Goal: Transaction & Acquisition: Purchase product/service

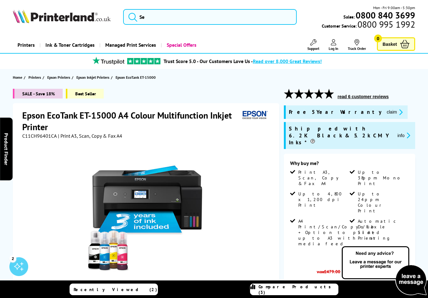
click at [304, 289] on span "Compare Products (3)" at bounding box center [298, 288] width 80 height 11
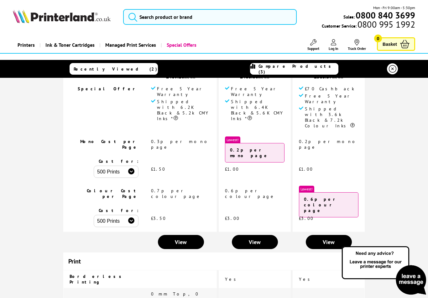
scroll to position [154, 0]
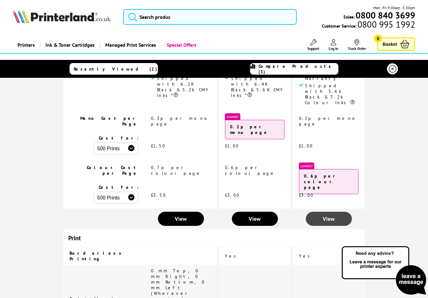
click at [328, 215] on span "View" at bounding box center [329, 218] width 12 height 7
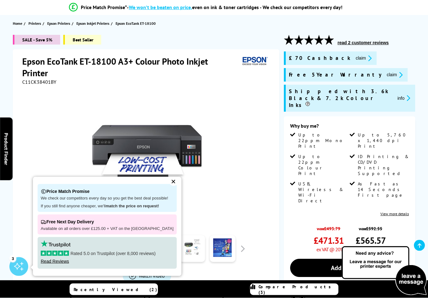
scroll to position [54, 0]
click at [169, 186] on div "✕" at bounding box center [173, 181] width 9 height 9
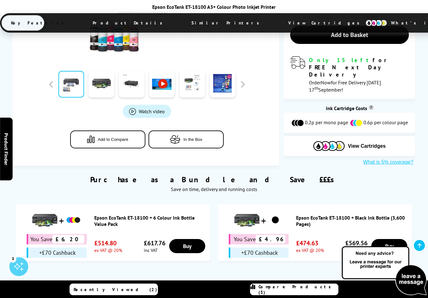
scroll to position [307, 0]
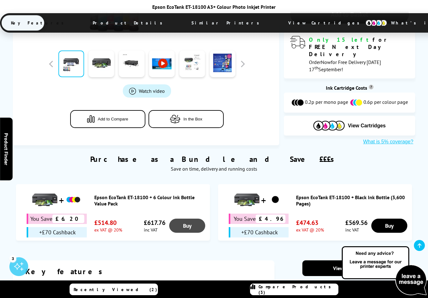
click at [190, 218] on link "Buy" at bounding box center [187, 225] width 36 height 14
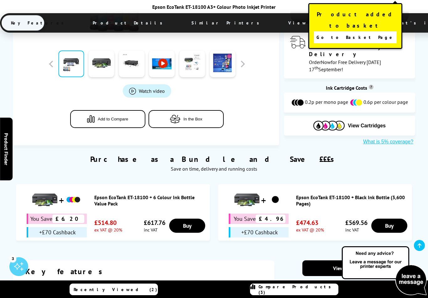
click at [358, 33] on span "Go to Basket Page" at bounding box center [355, 37] width 78 height 9
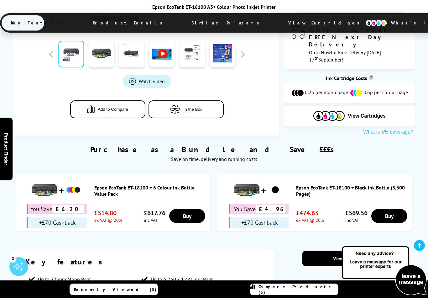
click at [49, 217] on div "+£70 Cashback" at bounding box center [57, 222] width 60 height 10
click at [34, 217] on div "+£70 Cashback" at bounding box center [57, 222] width 60 height 10
click at [53, 217] on div "+£70 Cashback" at bounding box center [57, 222] width 60 height 10
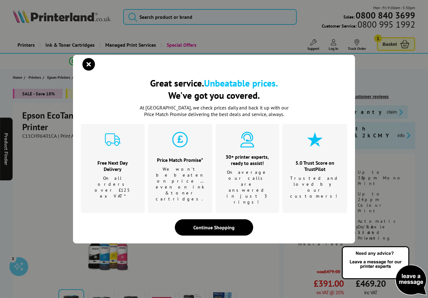
click at [198, 242] on div "Great service. Unbeatable prices. We've got you covered. Great service. Unbeata…" at bounding box center [214, 149] width 428 height 298
click at [84, 70] on icon "close modal" at bounding box center [88, 64] width 13 height 13
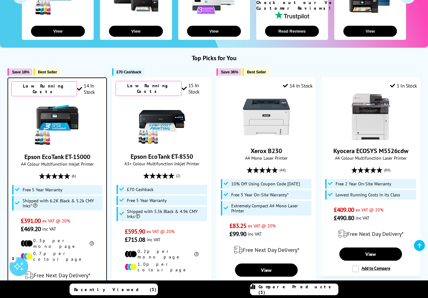
scroll to position [184, 0]
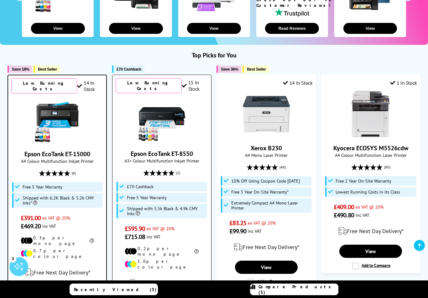
click at [150, 184] on span "£70 Cashback" at bounding box center [140, 186] width 27 height 5
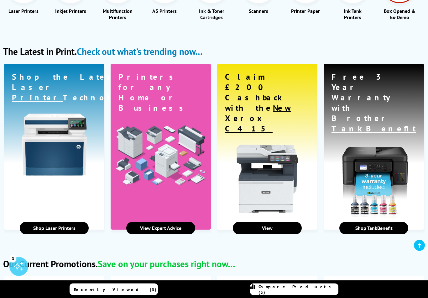
scroll to position [814, 0]
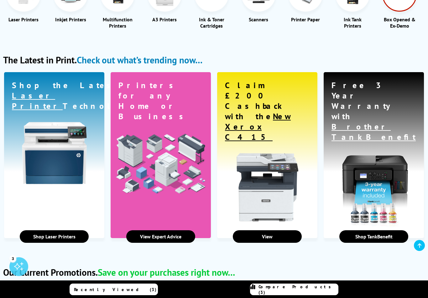
click at [386, 230] on link "Shop TankBenefit" at bounding box center [373, 236] width 69 height 13
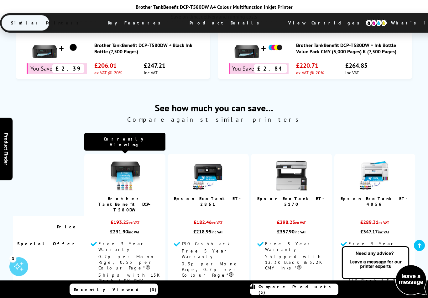
scroll to position [173, 0]
